Goal: Navigation & Orientation: Find specific page/section

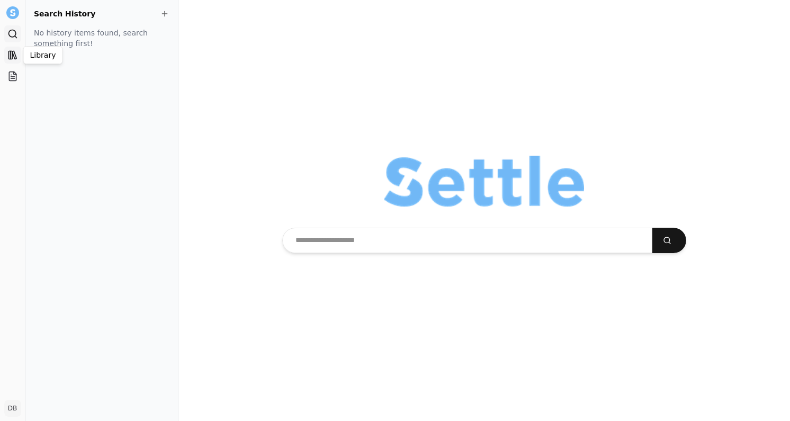
click at [13, 54] on icon at bounding box center [14, 55] width 4 height 8
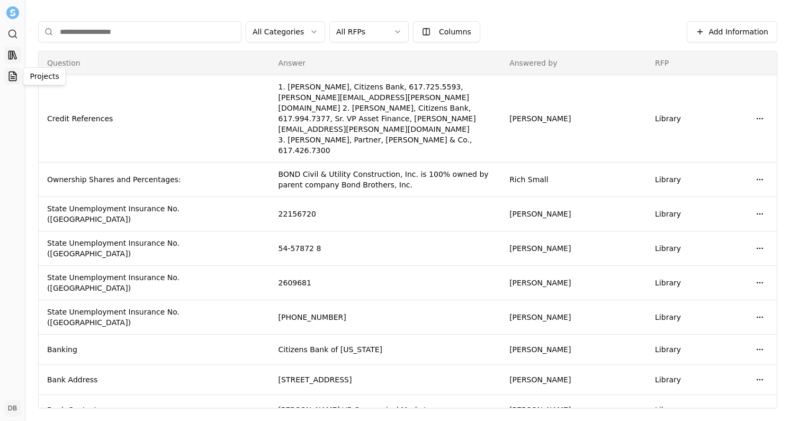
click at [13, 70] on link "Projects" at bounding box center [12, 76] width 17 height 17
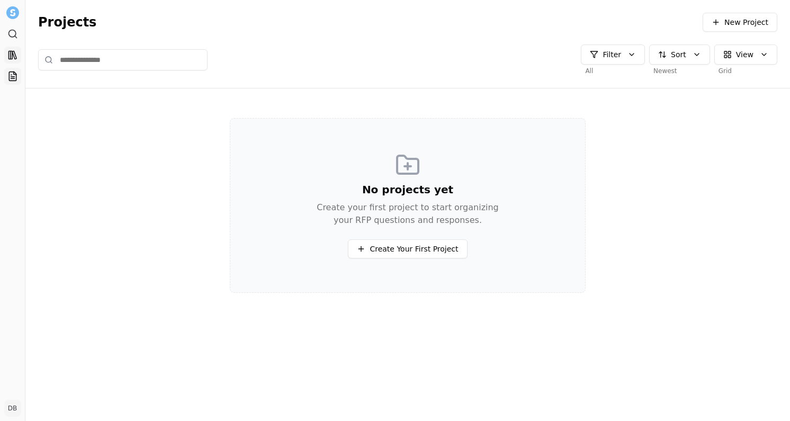
click at [14, 60] on icon at bounding box center [12, 55] width 11 height 11
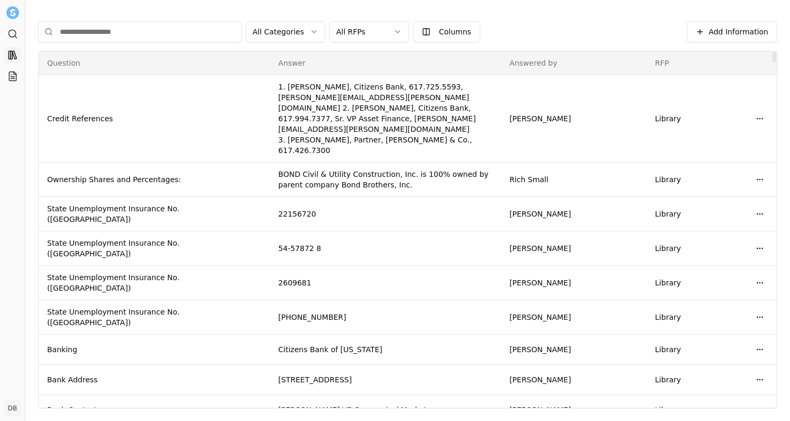
drag, startPoint x: 773, startPoint y: 110, endPoint x: 787, endPoint y: 47, distance: 65.1
click at [776, 52] on div at bounding box center [774, 57] width 4 height 11
